Goal: Task Accomplishment & Management: Manage account settings

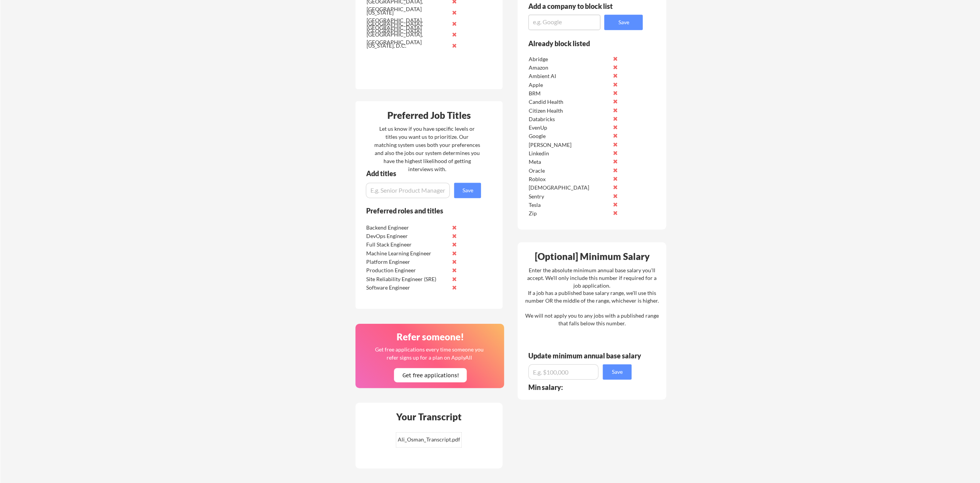
scroll to position [346, 0]
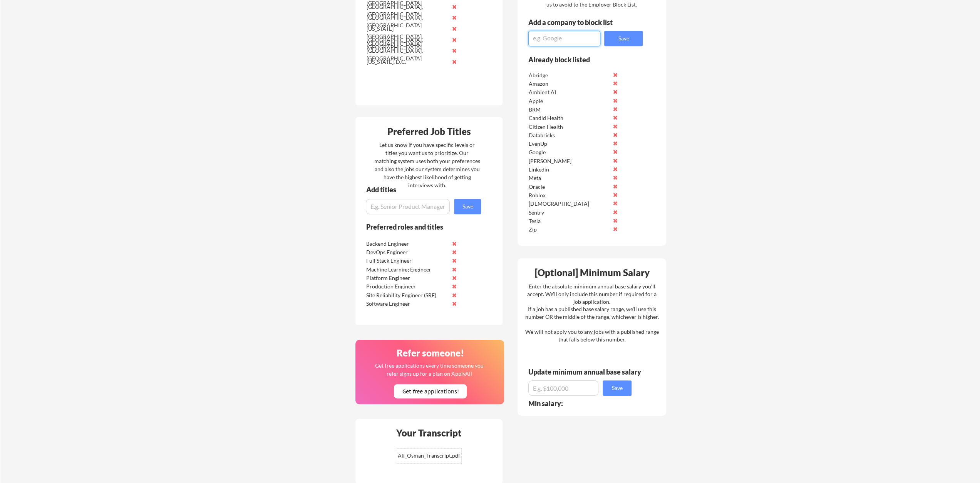
click at [573, 37] on textarea at bounding box center [564, 38] width 72 height 15
type textarea "Tripadvisor"
click at [585, 38] on button "Save" at bounding box center [623, 38] width 38 height 15
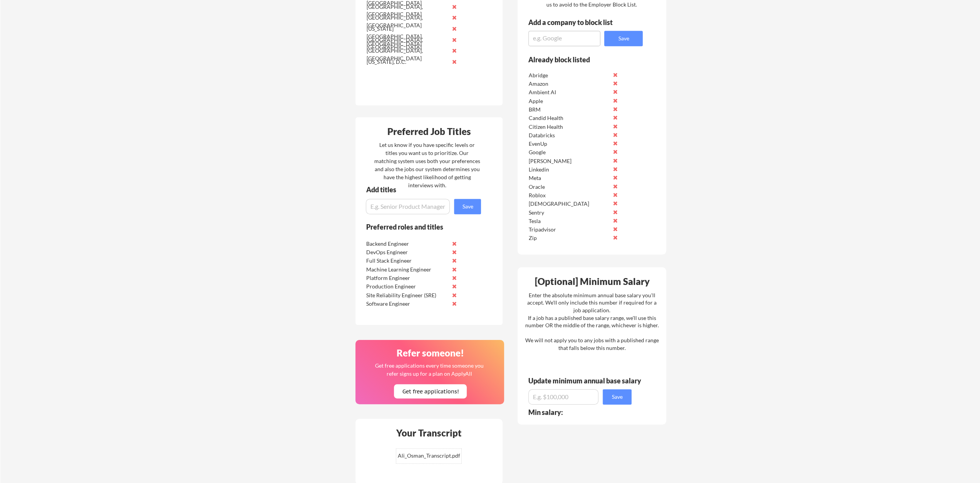
click at [566, 52] on div "Employer Block List We never send your resume to your current employer. Add any…" at bounding box center [591, 107] width 149 height 295
click at [567, 47] on div "Employer Block List We never send your resume to your current employer. Add any…" at bounding box center [591, 107] width 149 height 295
click at [583, 34] on textarea at bounding box center [564, 38] width 72 height 15
type textarea "Glean"
click at [585, 43] on button "Save" at bounding box center [623, 38] width 38 height 15
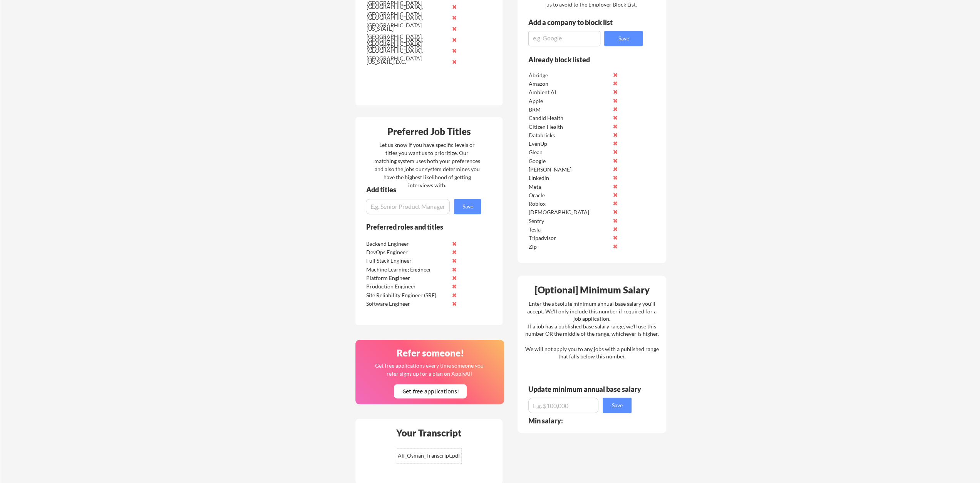
click at [585, 43] on textarea at bounding box center [564, 38] width 72 height 15
type textarea "Relx"
click at [585, 42] on button "Save" at bounding box center [623, 38] width 38 height 15
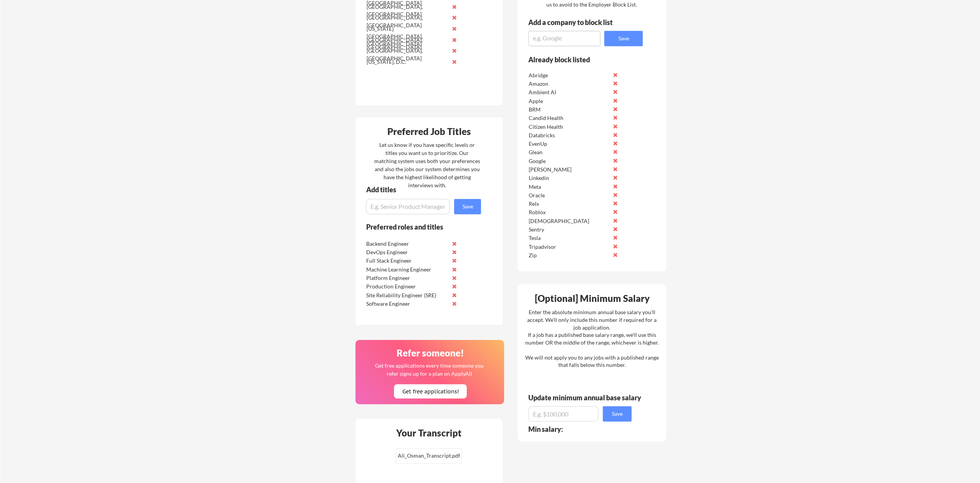
click at [562, 43] on textarea at bounding box center [564, 38] width 72 height 15
type textarea "Eluvio"
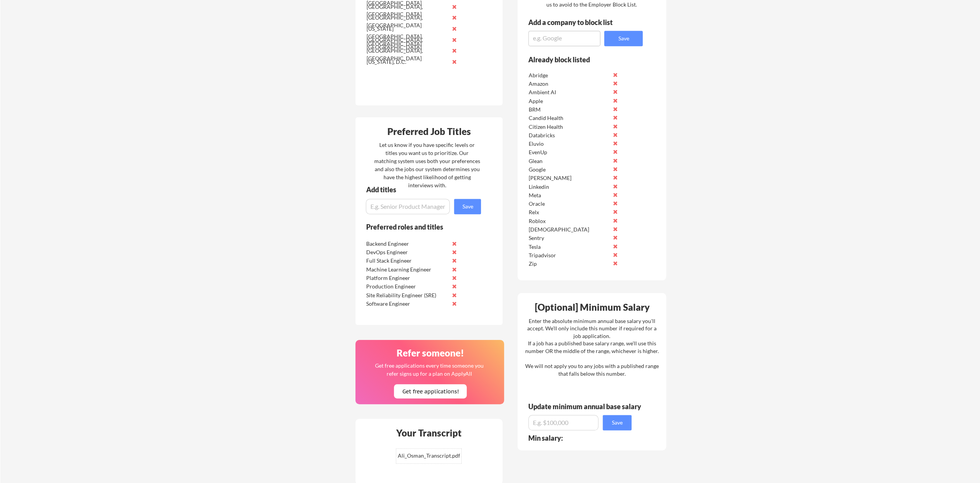
click at [570, 37] on textarea at bounding box center [564, 38] width 72 height 15
type textarea "Stript"
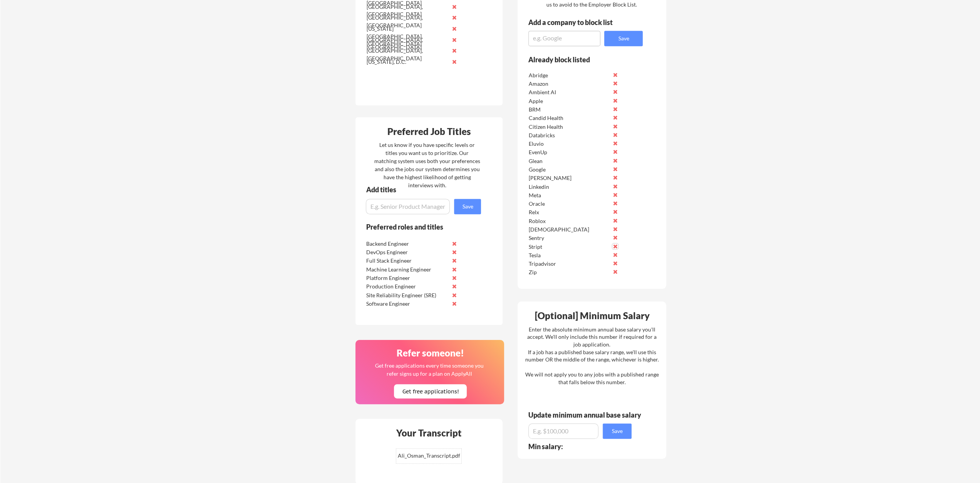
click at [585, 245] on button at bounding box center [615, 247] width 6 height 6
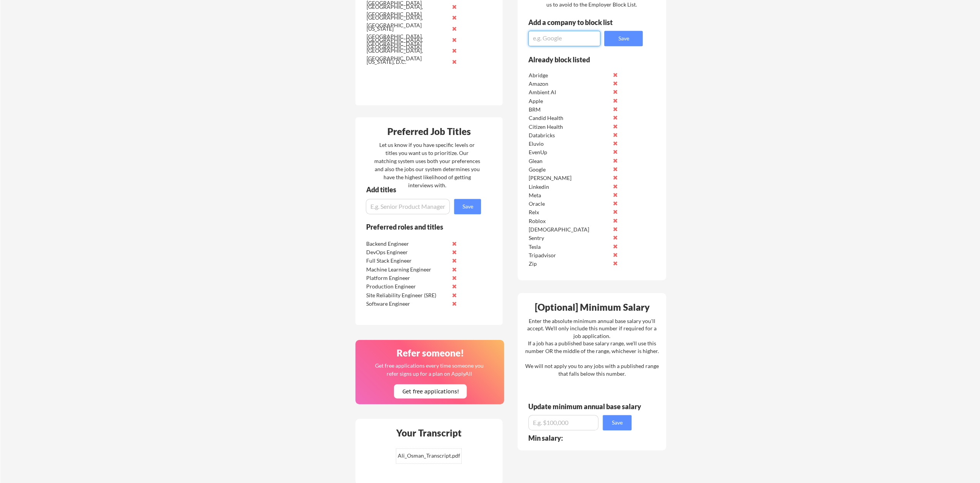
click at [568, 45] on textarea at bounding box center [564, 38] width 72 height 15
type textarea "Stripe"
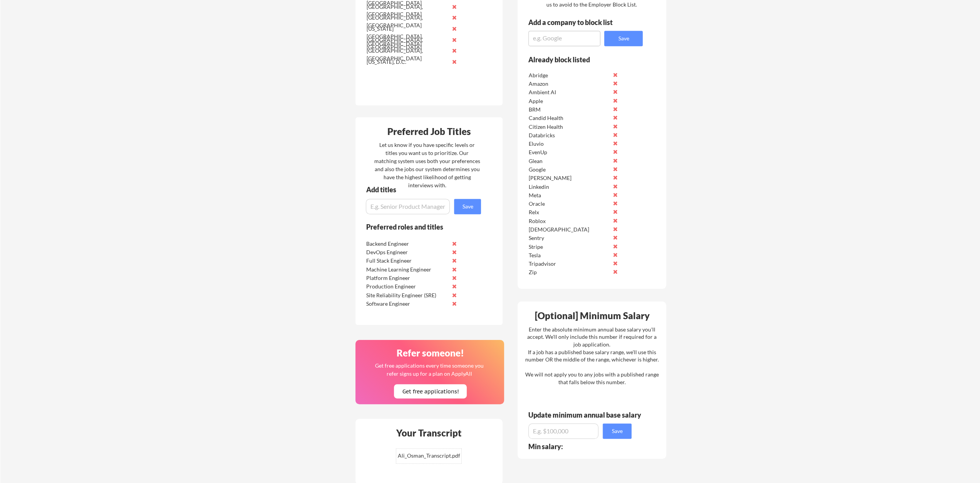
click at [568, 45] on textarea at bounding box center [564, 38] width 72 height 15
click at [579, 34] on textarea at bounding box center [564, 38] width 72 height 15
type textarea "Altice [GEOGRAPHIC_DATA]"
click at [585, 37] on button "Save" at bounding box center [623, 38] width 38 height 15
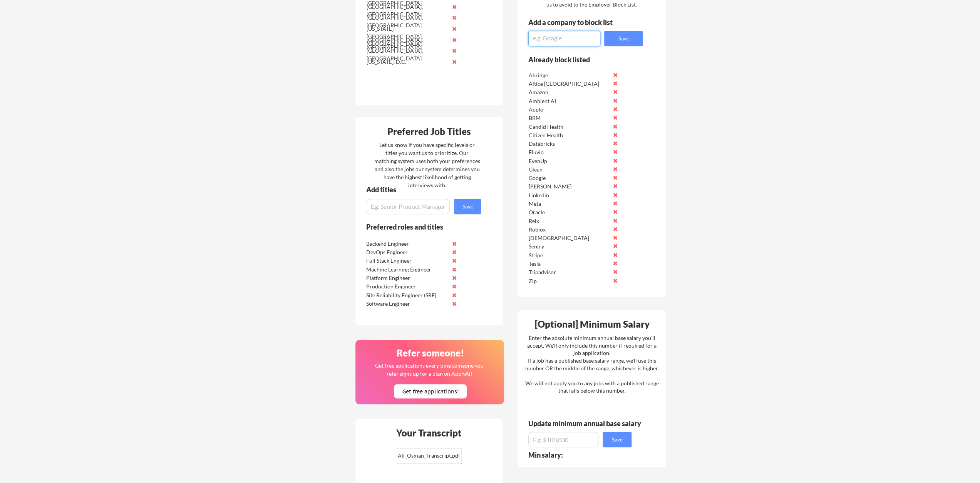
click at [571, 40] on textarea at bounding box center [564, 38] width 72 height 15
type textarea "Choice Hotels"
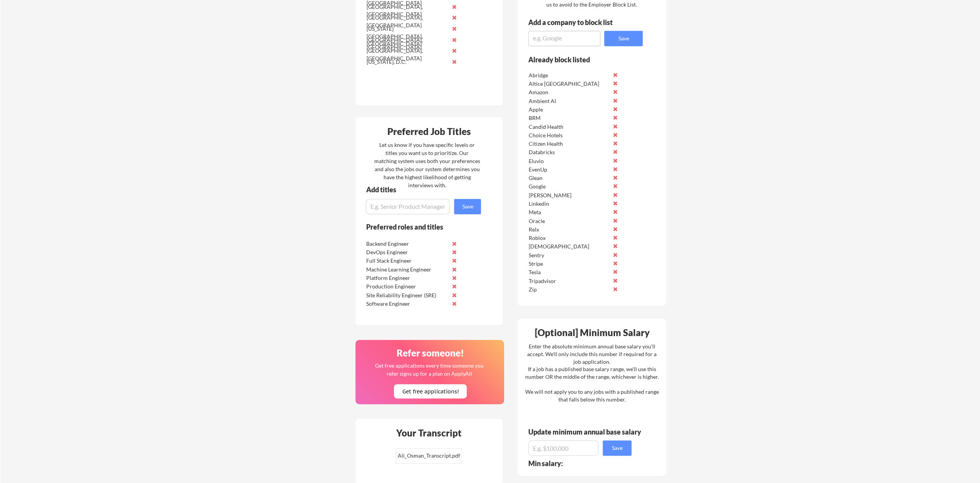
click at [571, 40] on textarea at bounding box center [564, 38] width 72 height 15
type textarea "Ellipsis Labs"
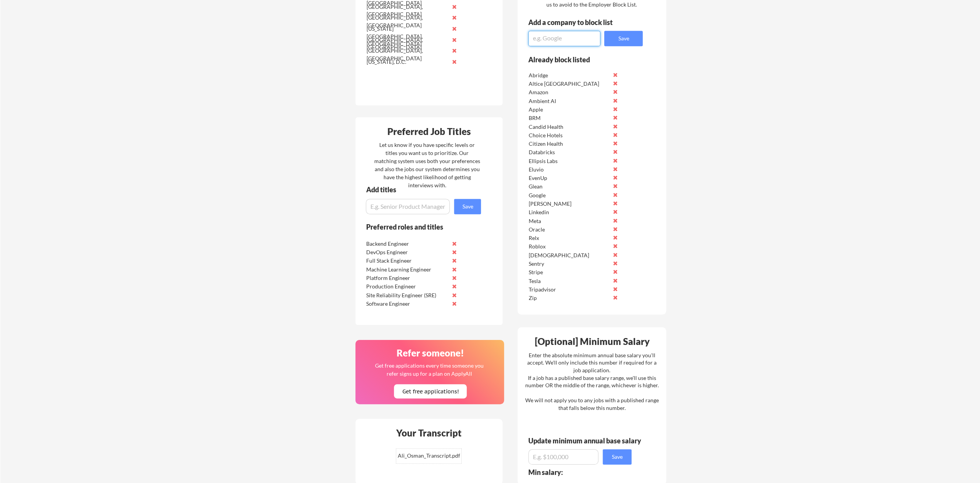
click at [571, 40] on textarea at bounding box center [564, 38] width 72 height 15
type textarea "Valkyrie Trading"
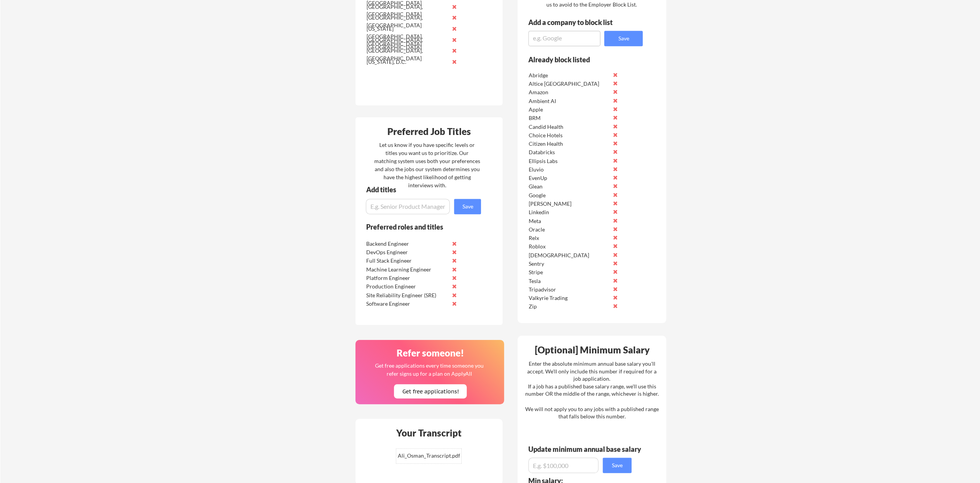
click at [571, 40] on textarea at bounding box center [564, 38] width 72 height 15
click at [542, 39] on textarea at bounding box center [564, 38] width 72 height 15
type textarea "X"
type textarea "[PERSON_NAME]"
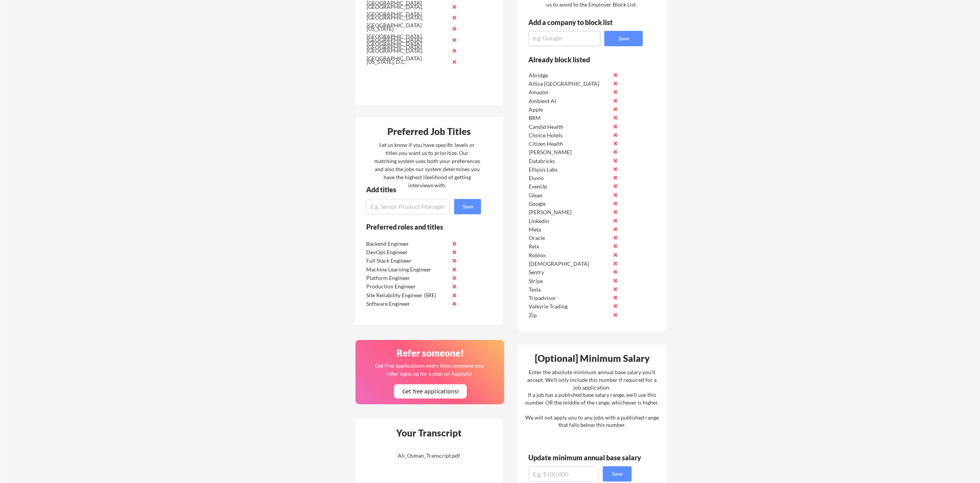
click at [545, 38] on textarea at bounding box center [564, 38] width 72 height 15
type textarea "Adobe"
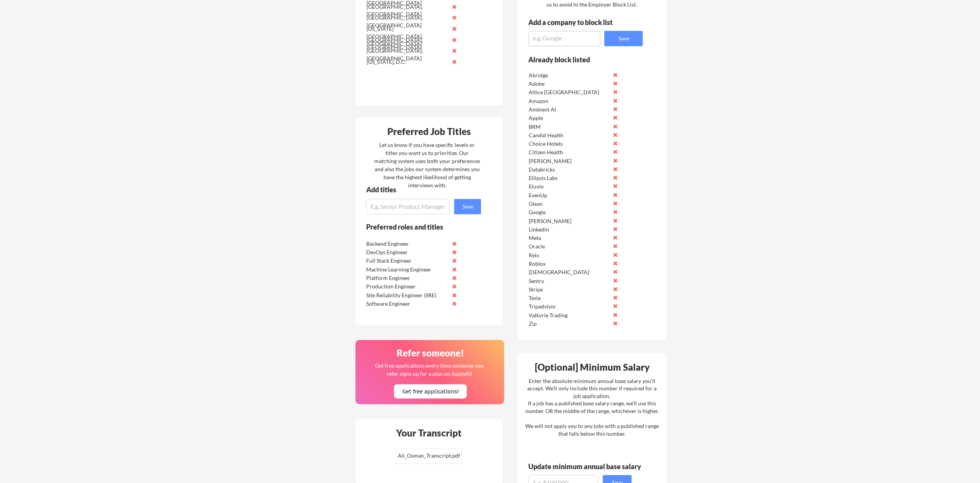
click at [545, 38] on textarea at bounding box center [564, 38] width 72 height 15
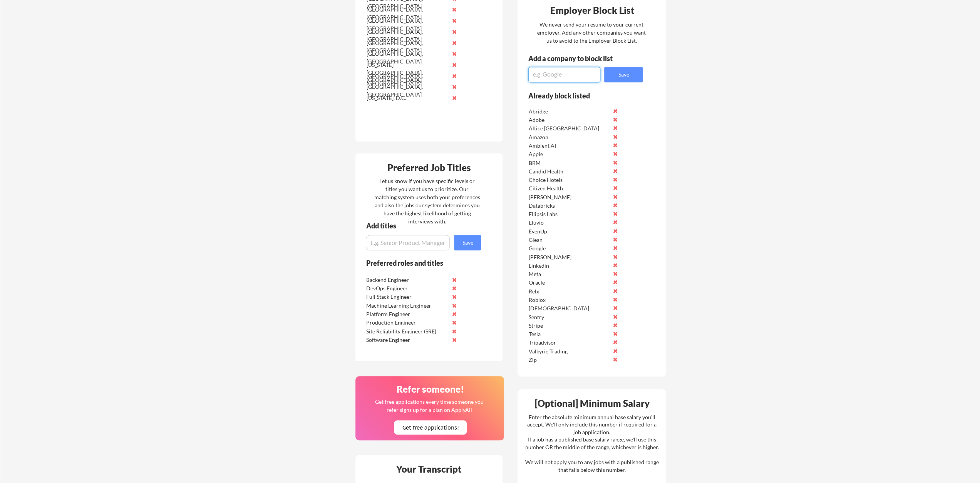
scroll to position [309, 0]
type textarea "Decagon"
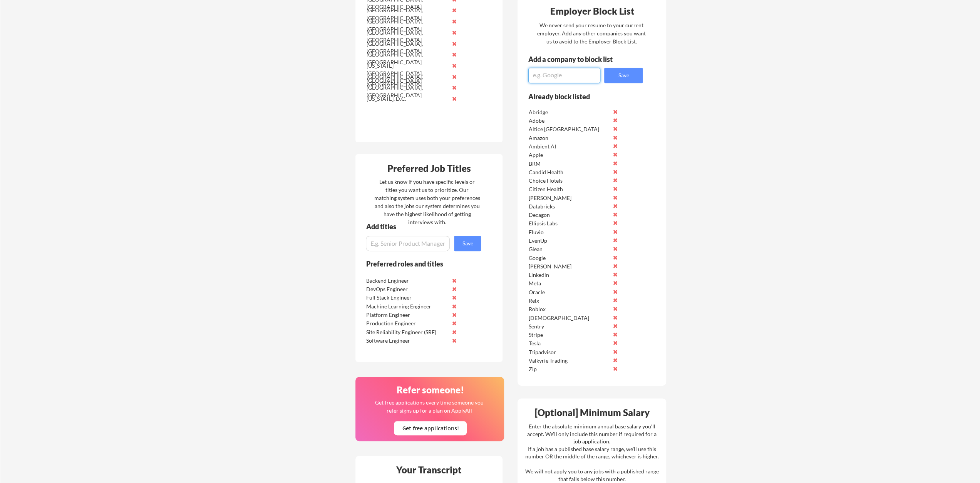
click at [584, 77] on textarea at bounding box center [564, 75] width 72 height 15
type textarea "Bumble Inc."
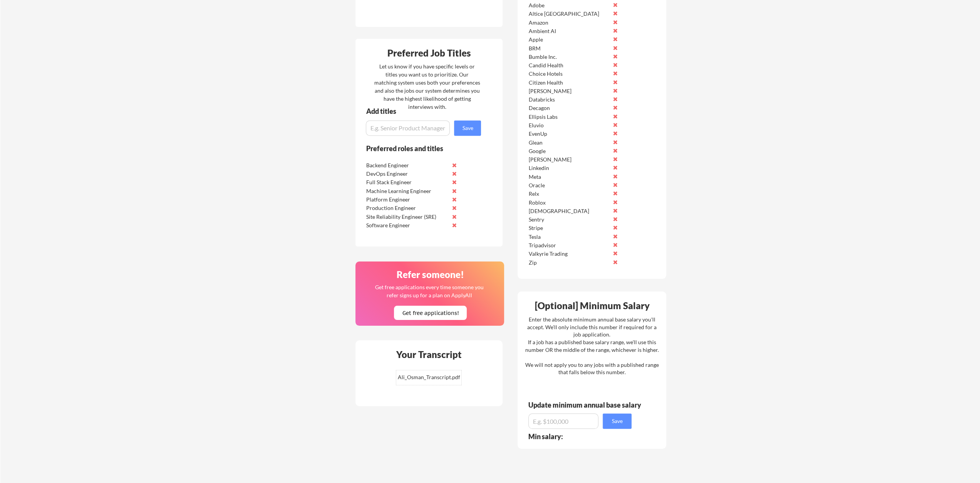
scroll to position [348, 0]
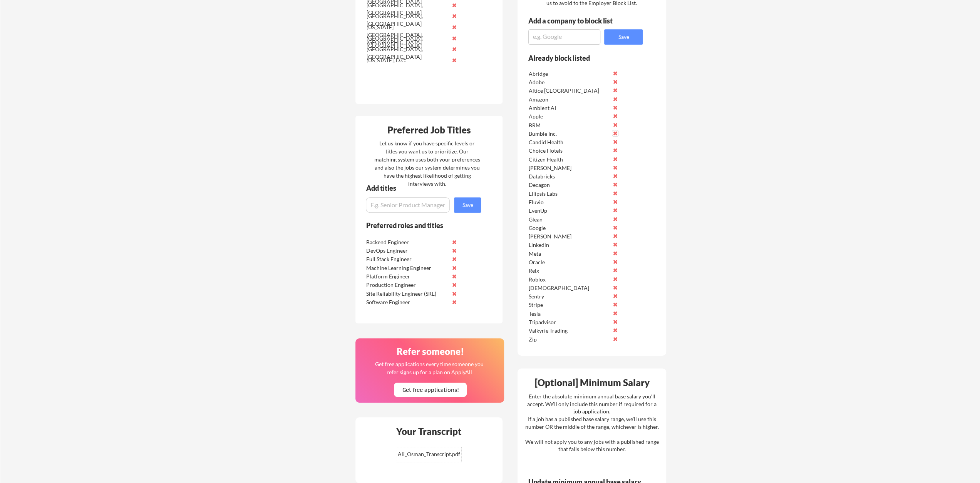
click at [585, 134] on button at bounding box center [615, 133] width 6 height 6
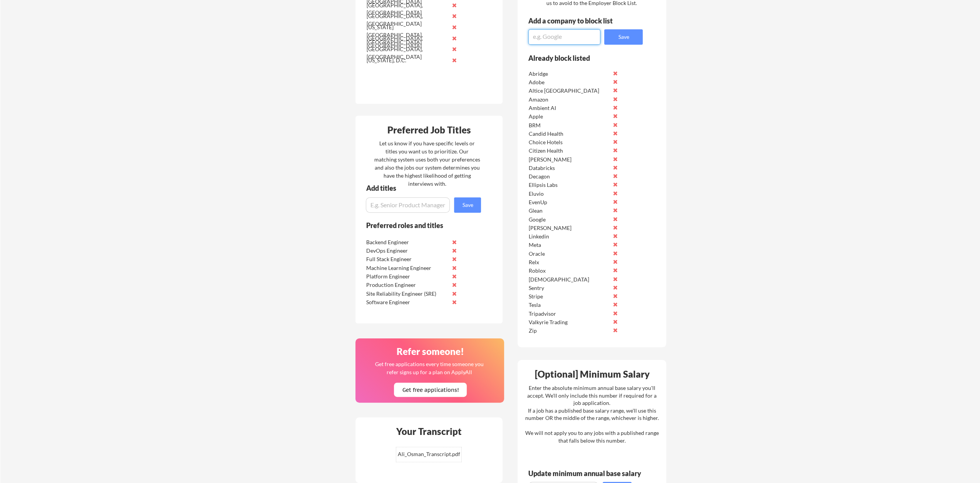
click at [556, 39] on textarea at bounding box center [564, 36] width 72 height 15
type textarea "Bumble"
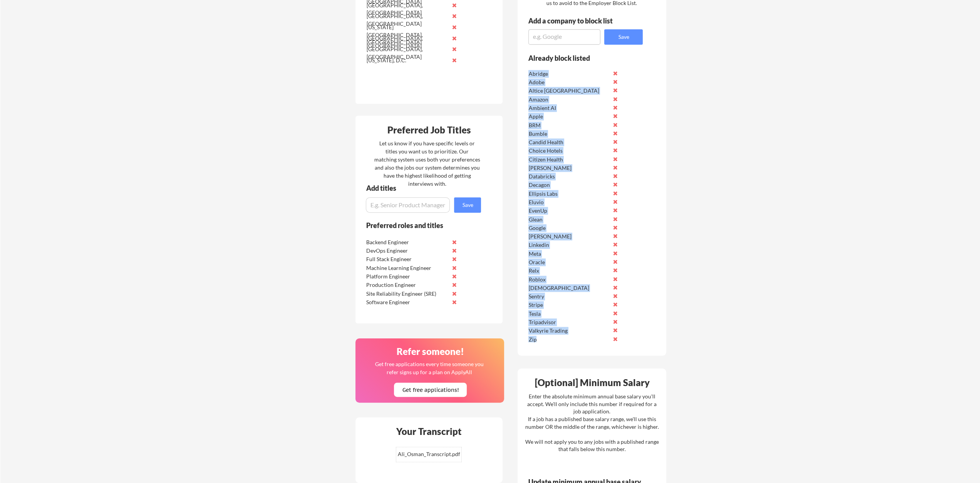
drag, startPoint x: 529, startPoint y: 72, endPoint x: 549, endPoint y: 339, distance: 267.5
click at [549, 261] on div "Abridge Adobe Altice [GEOGRAPHIC_DATA] Amazon Ambient AI Apple BRM Bumble Candi…" at bounding box center [582, 205] width 110 height 274
copy div "Abridge Adobe Altice [GEOGRAPHIC_DATA] Amazon Ambient AI Apple BRM Bumble Candi…"
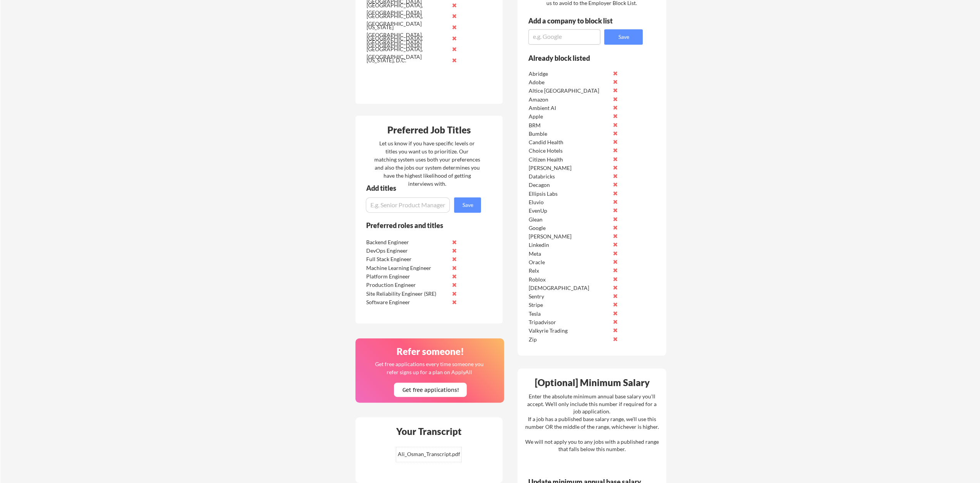
click at [221, 133] on div "Your Dashboard Woohoo! You're ready to be applied! 🙌 We'll start applying you t…" at bounding box center [489, 160] width 979 height 955
